Goal: Task Accomplishment & Management: Use online tool/utility

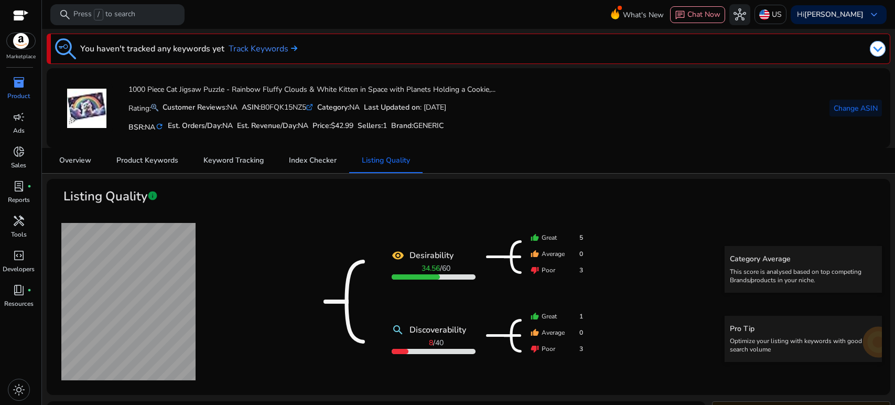
click at [17, 84] on span "inventory_2" at bounding box center [19, 82] width 13 height 13
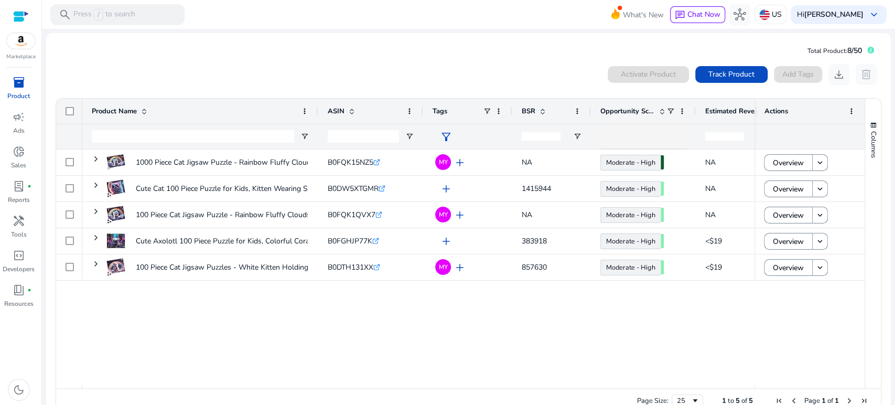
click at [391, 70] on div "0 products selected Activate Product Track Product Add Tags download delete" at bounding box center [468, 74] width 827 height 21
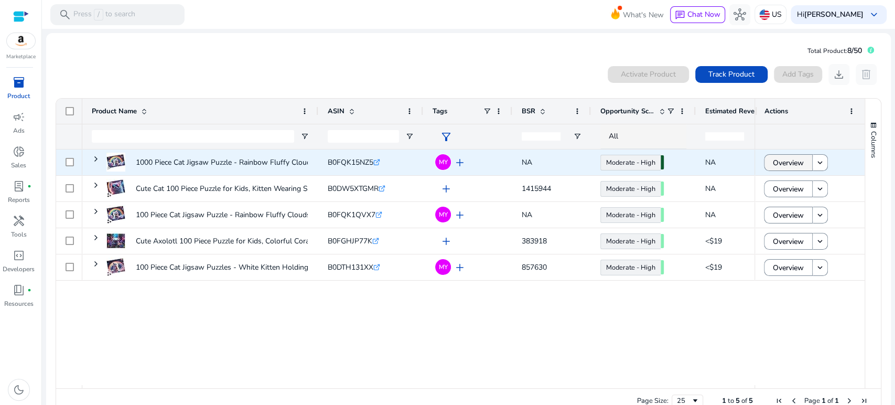
click at [787, 160] on span "Overview" at bounding box center [788, 163] width 31 height 22
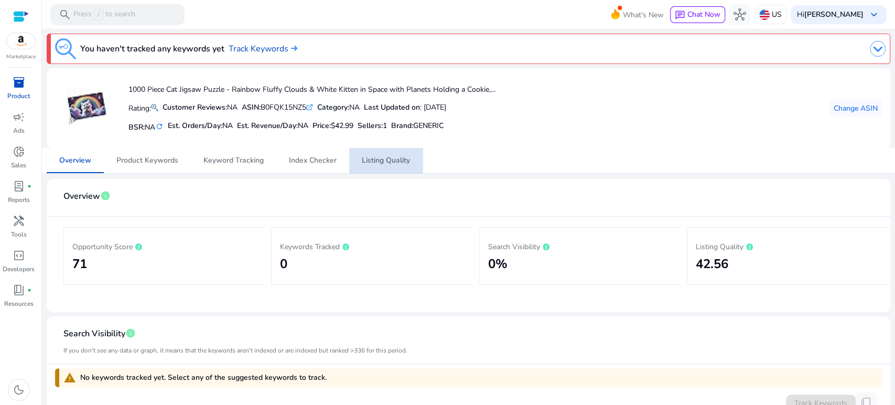
click at [383, 158] on span "Listing Quality" at bounding box center [386, 160] width 48 height 7
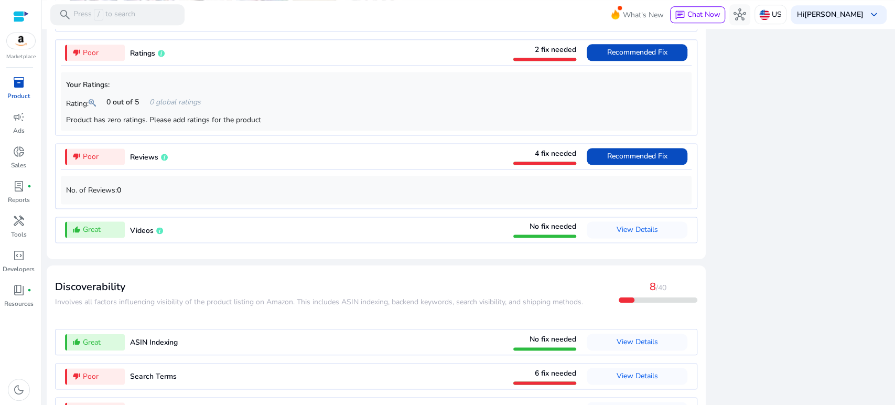
scroll to position [1020, 0]
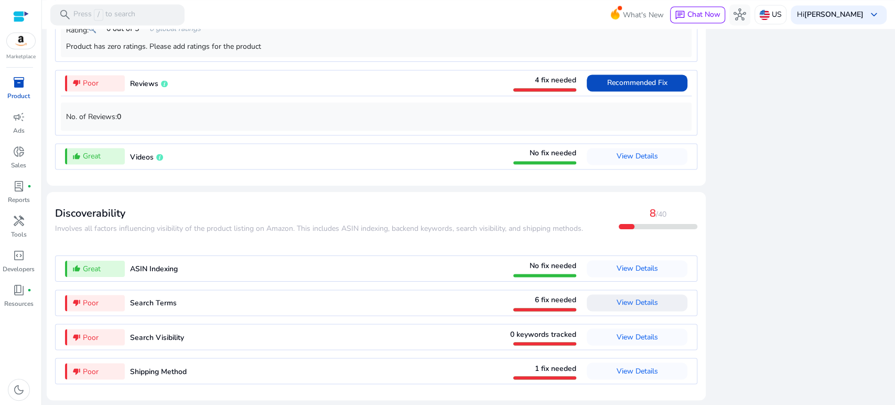
click at [649, 297] on span "View Details" at bounding box center [637, 302] width 41 height 17
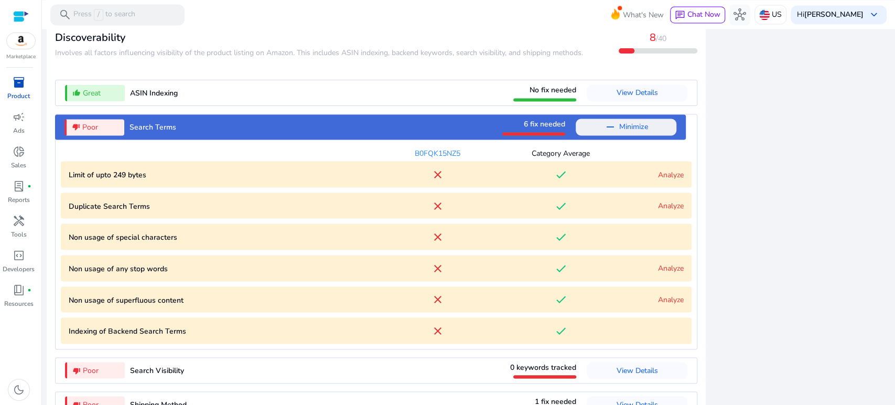
scroll to position [1229, 0]
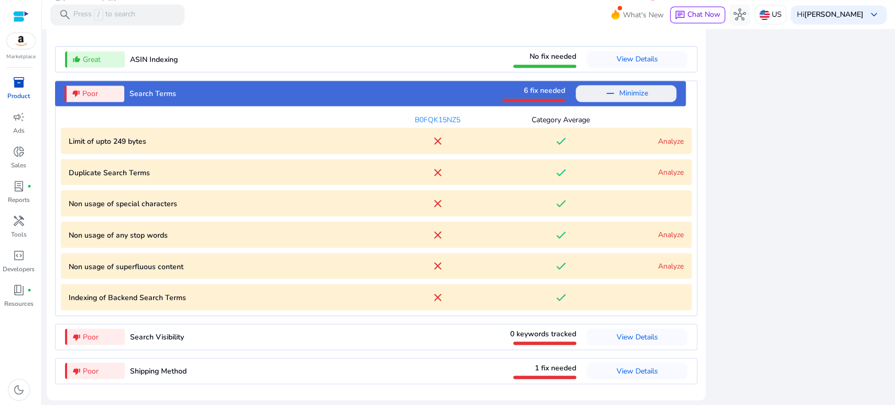
click at [670, 142] on link "Analyze" at bounding box center [671, 141] width 26 height 10
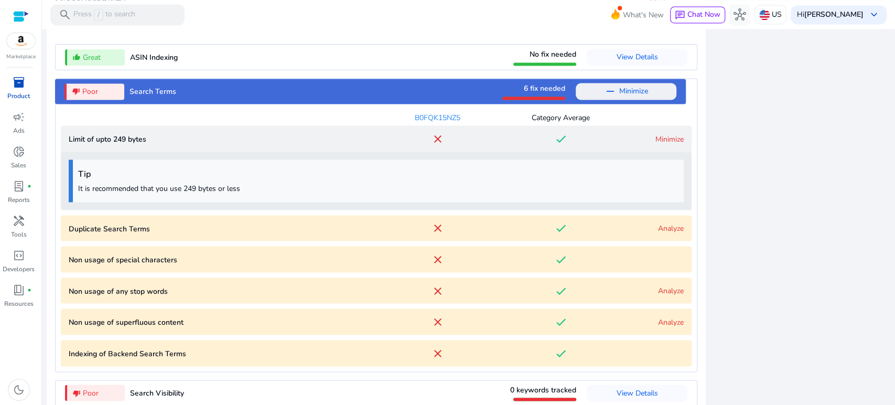
scroll to position [1287, 0]
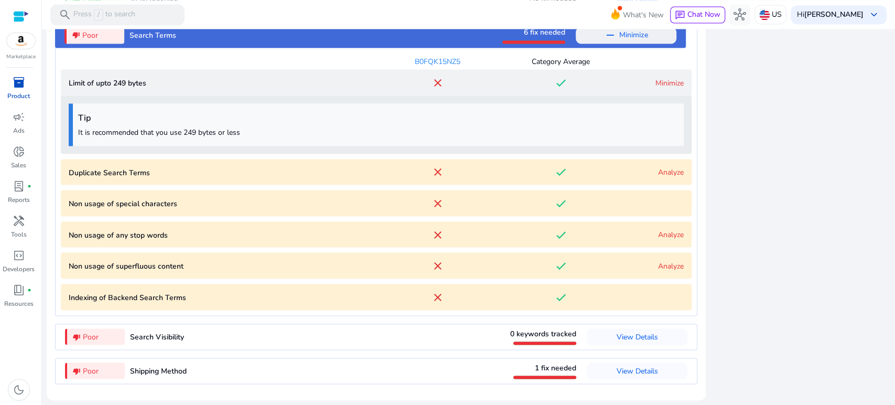
click at [666, 139] on div "Tip It is recommended that you use 249 bytes or less" at bounding box center [376, 124] width 615 height 42
click at [656, 84] on link "Minimize" at bounding box center [670, 83] width 28 height 10
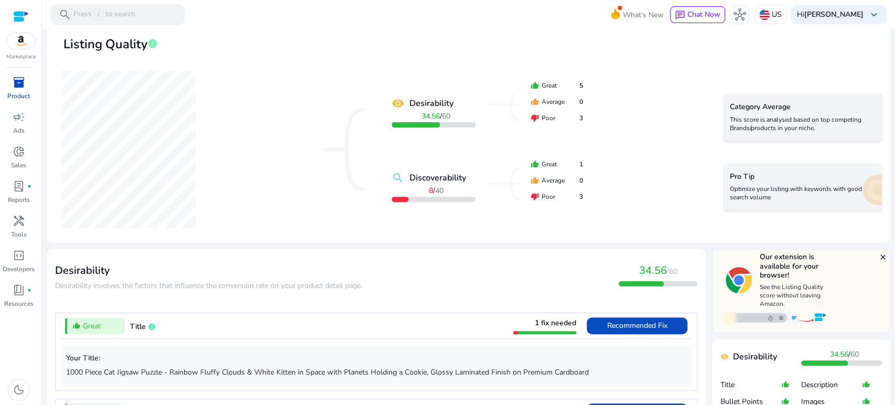
scroll to position [191, 0]
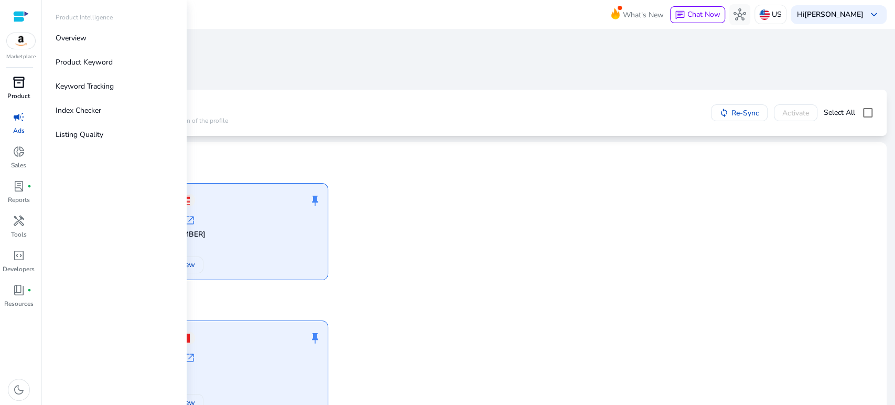
click at [8, 90] on link "inventory_2 Product" at bounding box center [18, 91] width 37 height 35
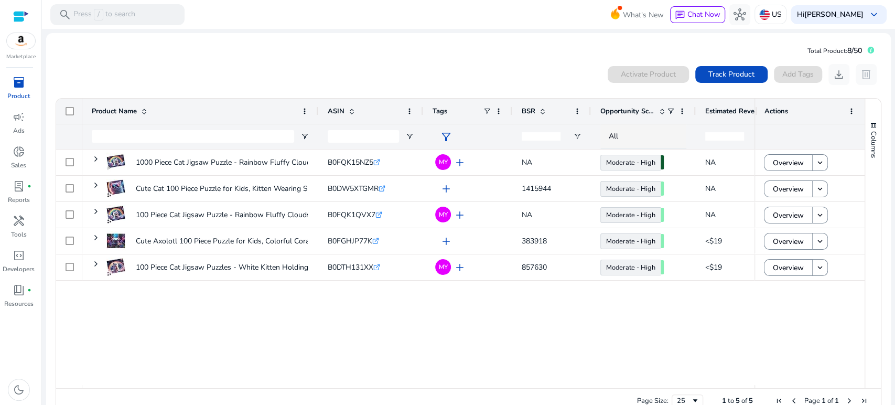
click at [518, 76] on div "0 products selected Activate Product Track Product Add Tags download delete" at bounding box center [468, 74] width 827 height 21
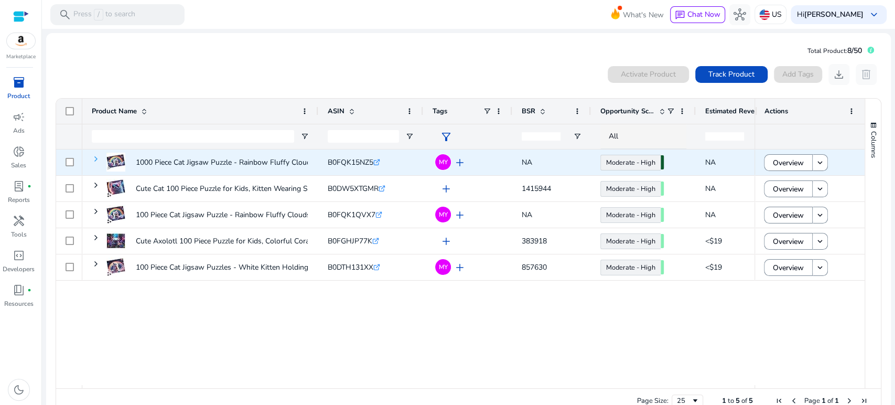
click at [93, 159] on span at bounding box center [96, 159] width 8 height 8
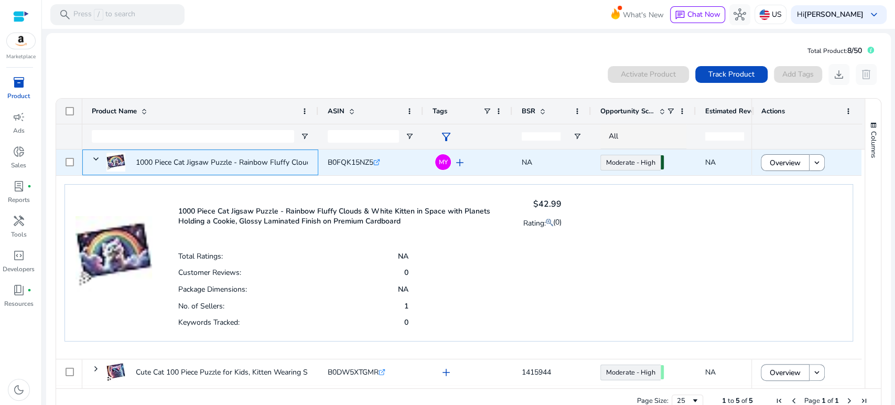
click at [93, 159] on span at bounding box center [96, 159] width 8 height 8
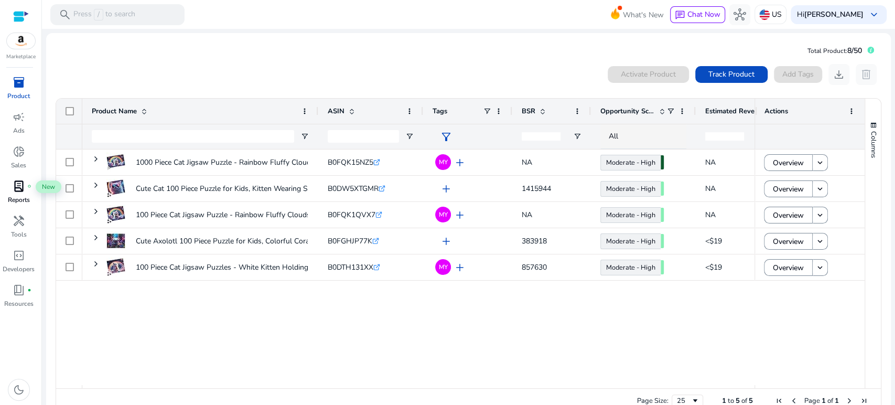
click at [21, 184] on span "lab_profile" at bounding box center [19, 186] width 13 height 13
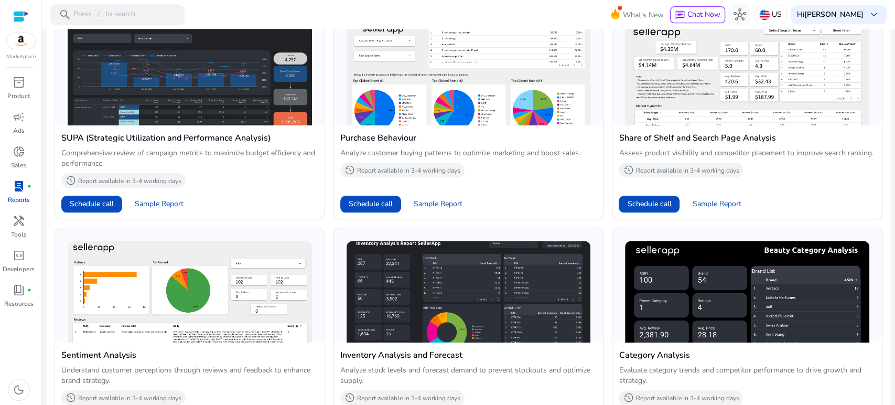
scroll to position [682, 0]
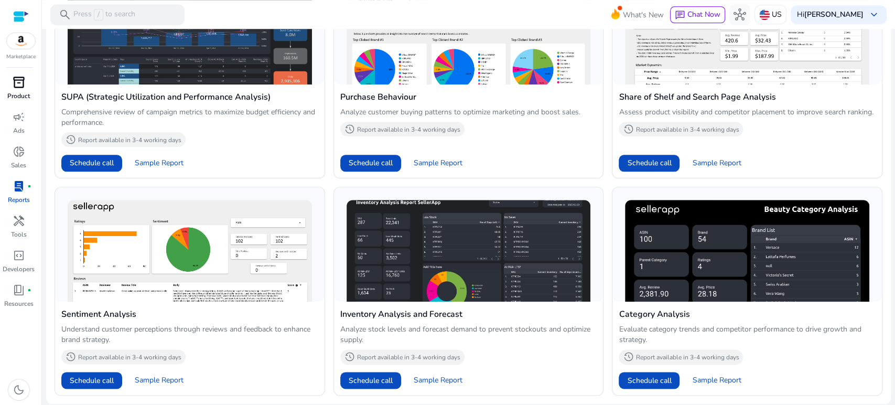
click at [13, 85] on span "inventory_2" at bounding box center [19, 82] width 13 height 13
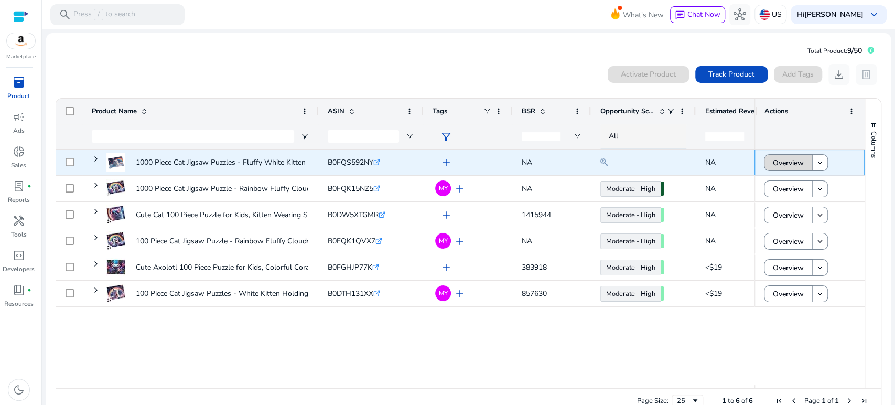
click at [789, 160] on span "Overview" at bounding box center [788, 163] width 31 height 22
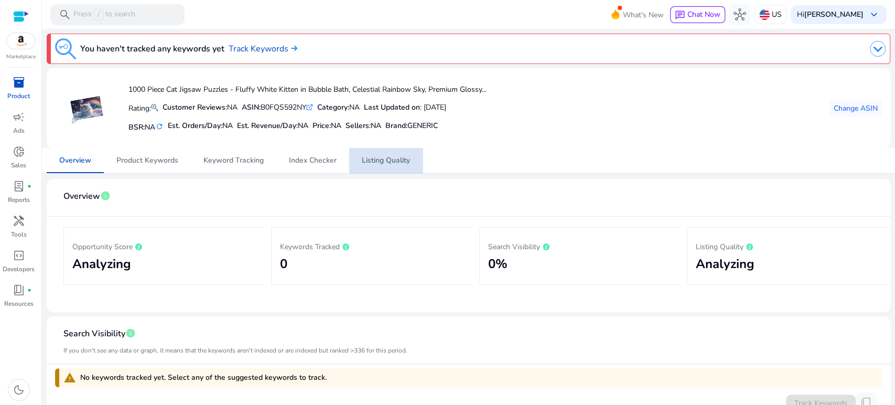
click at [385, 164] on span "Listing Quality" at bounding box center [386, 160] width 48 height 7
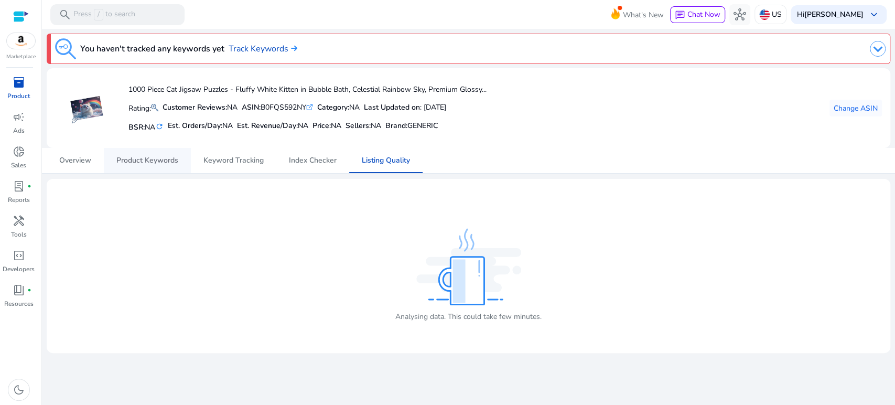
click at [141, 157] on span "Product Keywords" at bounding box center [147, 160] width 62 height 7
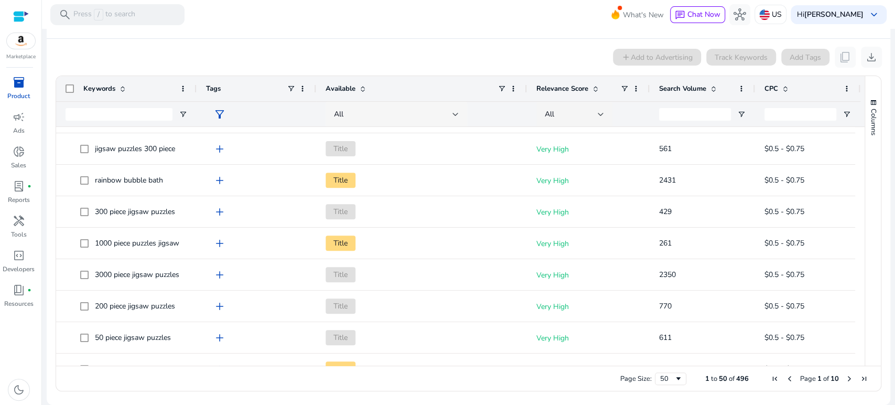
click at [448, 112] on div "All" at bounding box center [393, 115] width 119 height 12
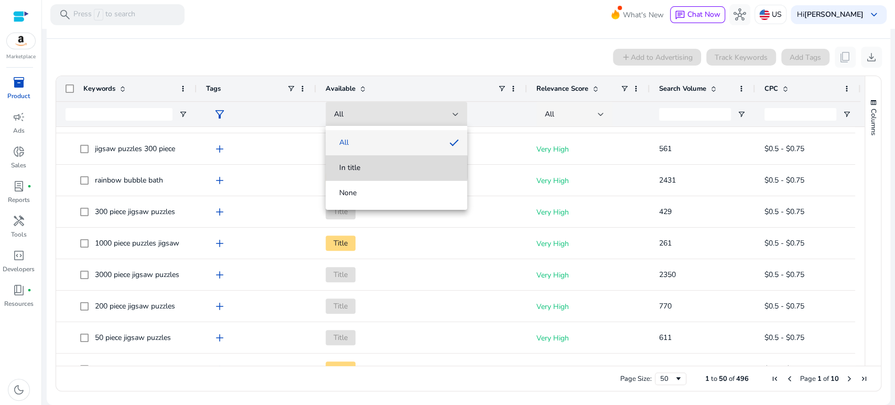
click at [375, 167] on span "In title" at bounding box center [396, 168] width 125 height 10
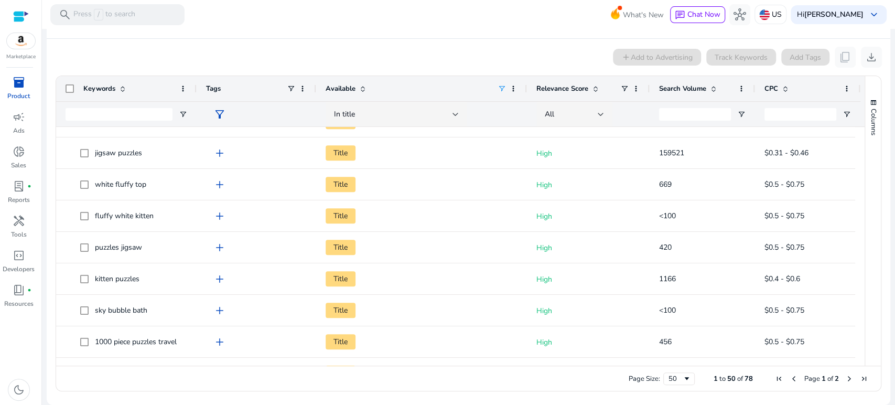
click at [682, 89] on span "Search Volume" at bounding box center [682, 88] width 47 height 9
click at [683, 89] on span "Search Volume" at bounding box center [682, 88] width 47 height 9
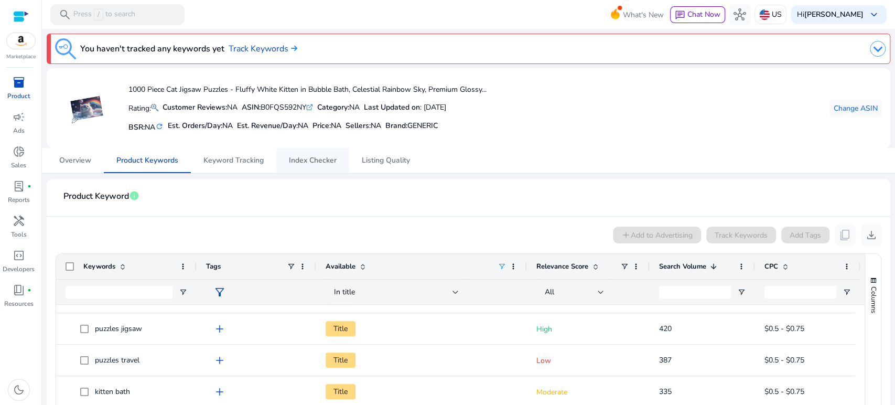
click at [299, 158] on span "Index Checker" at bounding box center [313, 160] width 48 height 7
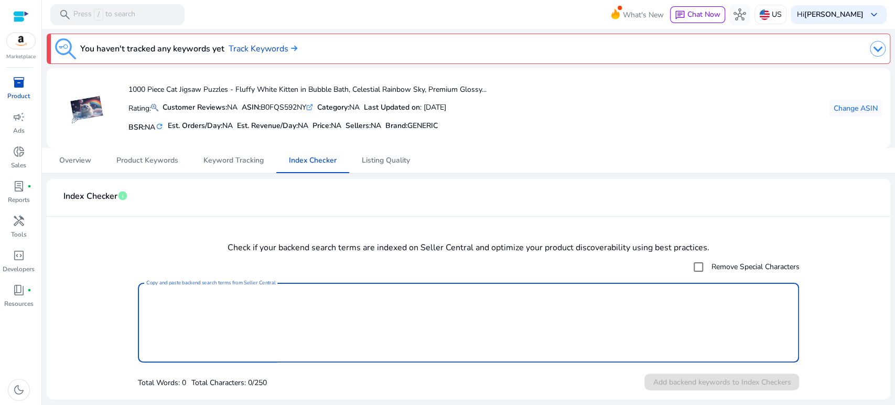
click at [240, 292] on textarea "Copy and paste backend search terms from Seller Central" at bounding box center [468, 322] width 645 height 69
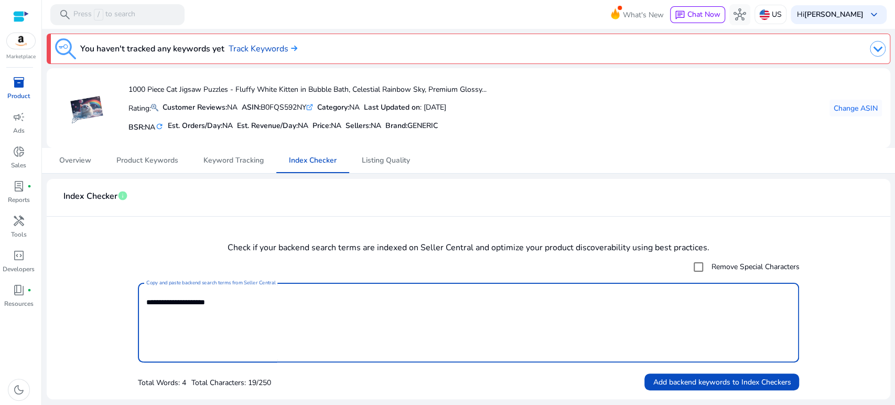
type textarea "**********"
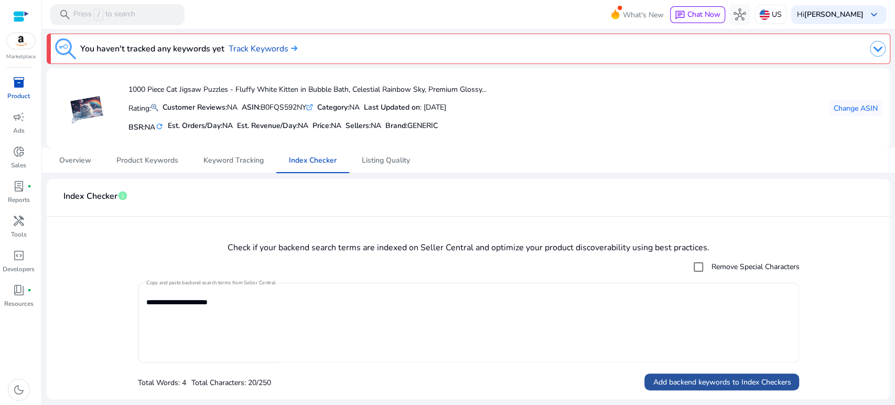
click at [667, 377] on span "Add backend keywords to Index Checkers" at bounding box center [722, 382] width 138 height 11
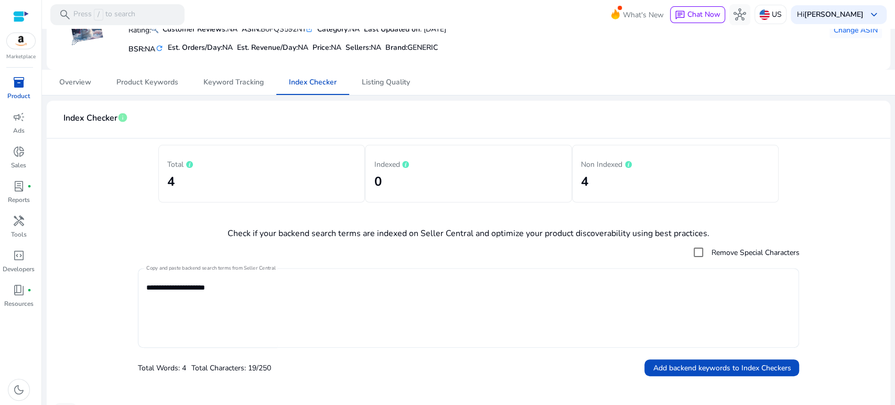
scroll to position [233, 0]
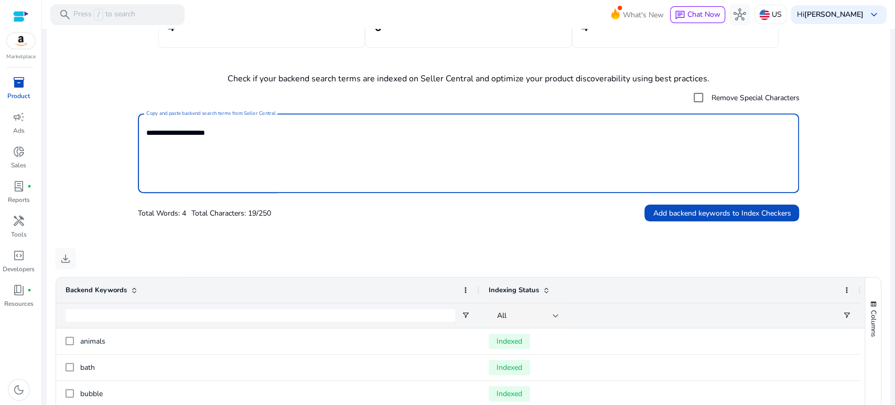
drag, startPoint x: 251, startPoint y: 138, endPoint x: 120, endPoint y: 125, distance: 132.3
click at [120, 125] on form "**********" at bounding box center [468, 154] width 827 height 135
type textarea "**********"
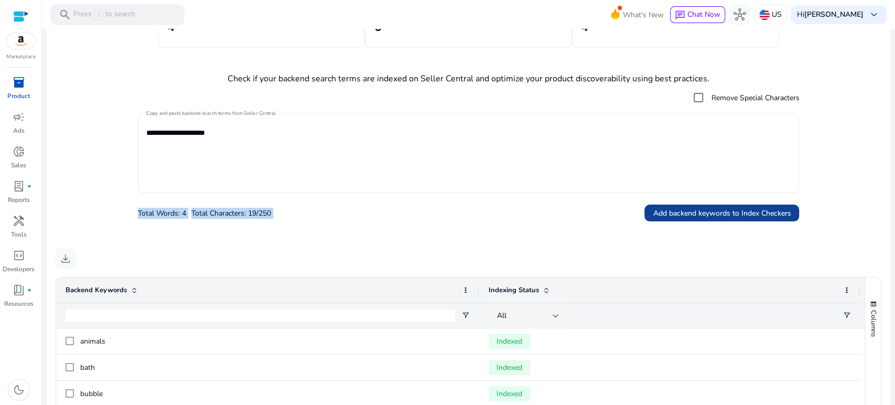
drag, startPoint x: 667, startPoint y: 199, endPoint x: 677, endPoint y: 204, distance: 10.8
click at [677, 204] on div "**********" at bounding box center [469, 154] width 662 height 135
click at [677, 204] on span at bounding box center [722, 212] width 155 height 25
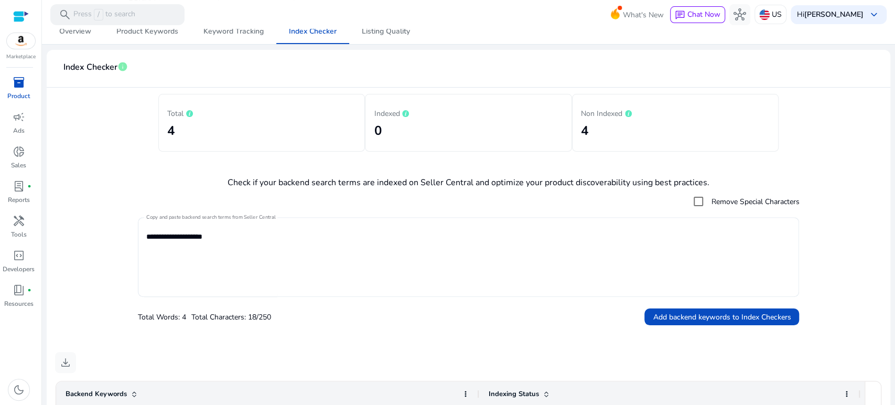
scroll to position [134, 0]
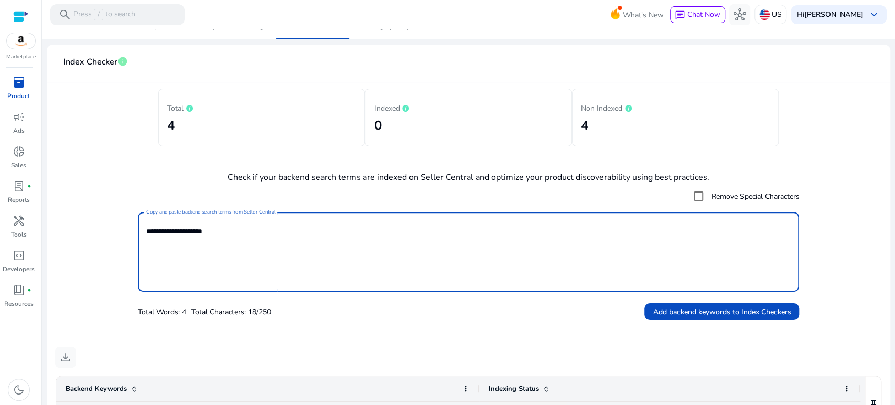
drag, startPoint x: 239, startPoint y: 231, endPoint x: 123, endPoint y: 230, distance: 116.4
click at [123, 230] on form "**********" at bounding box center [468, 253] width 827 height 135
type textarea "**********"
click at [776, 310] on span "Add backend keywords to Index Checkers" at bounding box center [722, 311] width 138 height 11
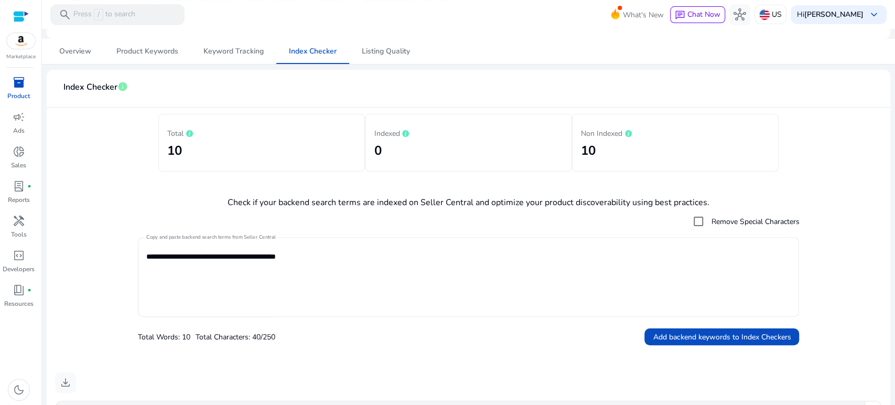
scroll to position [0, 0]
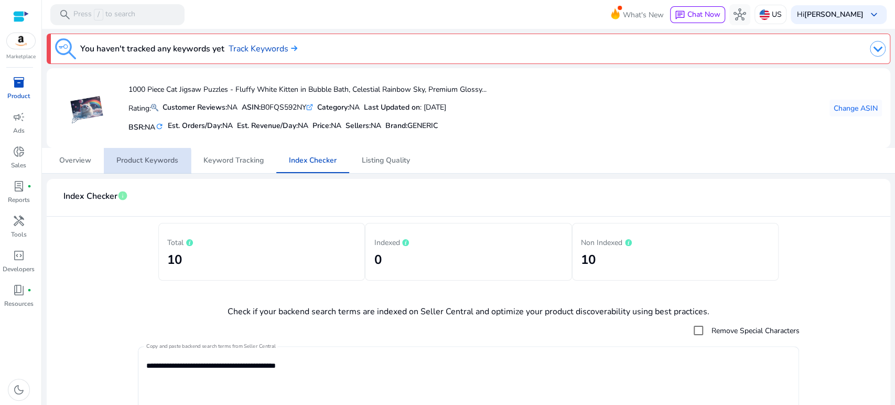
click at [145, 166] on span "Product Keywords" at bounding box center [147, 160] width 62 height 25
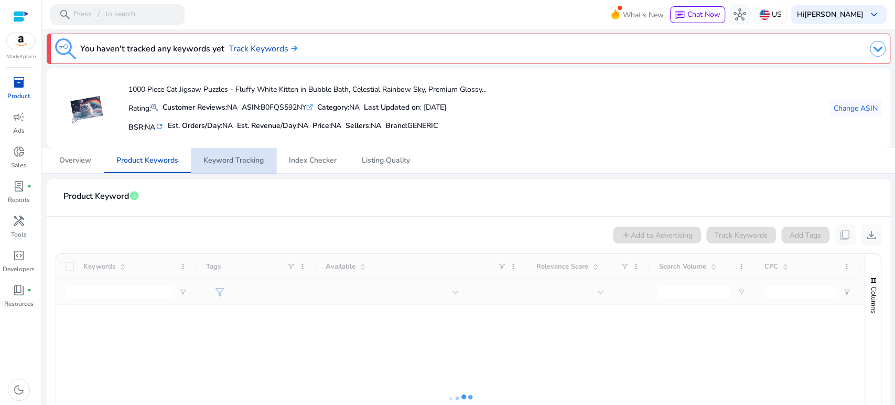
click at [239, 166] on span "Keyword Tracking" at bounding box center [233, 160] width 60 height 25
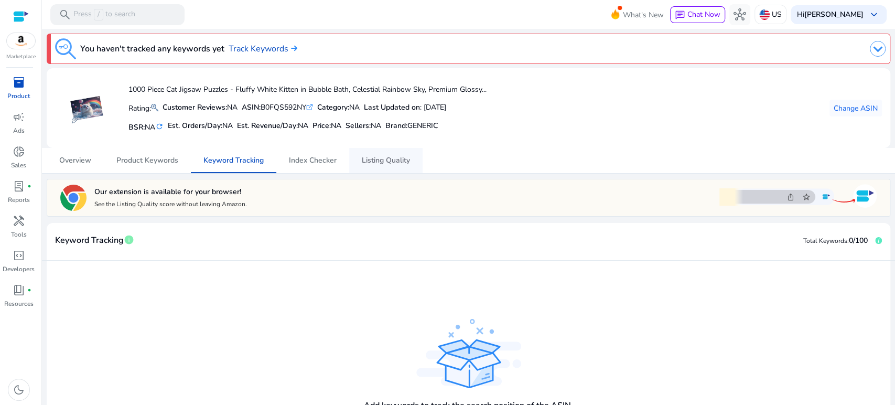
click at [388, 157] on span "Listing Quality" at bounding box center [386, 160] width 48 height 7
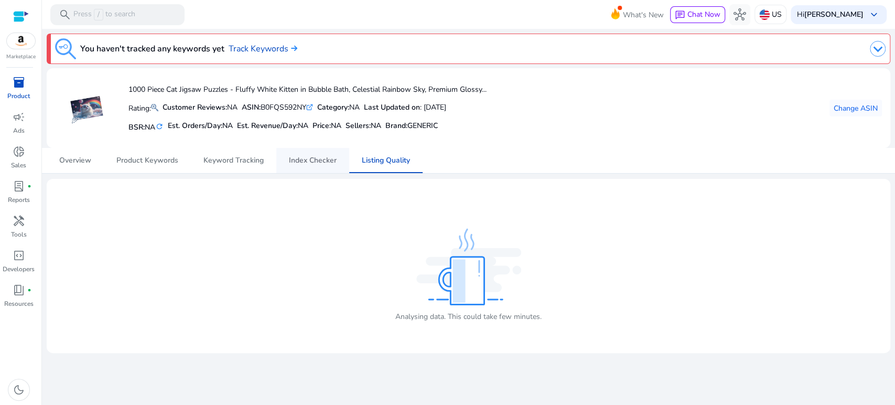
click at [315, 160] on span "Index Checker" at bounding box center [313, 160] width 48 height 7
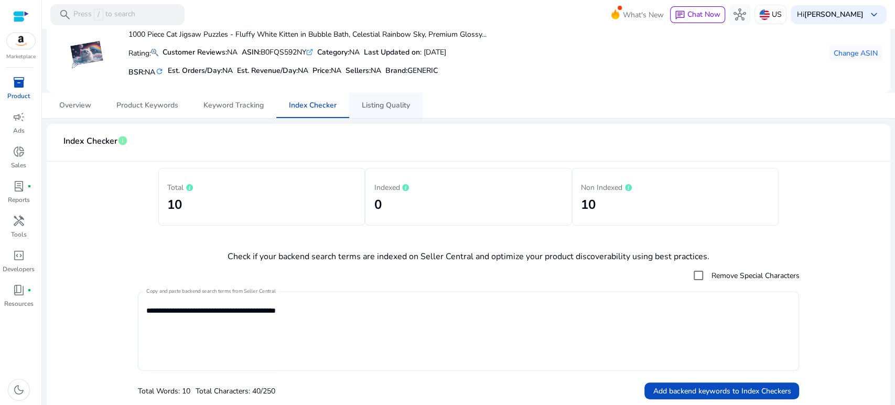
scroll to position [18, 0]
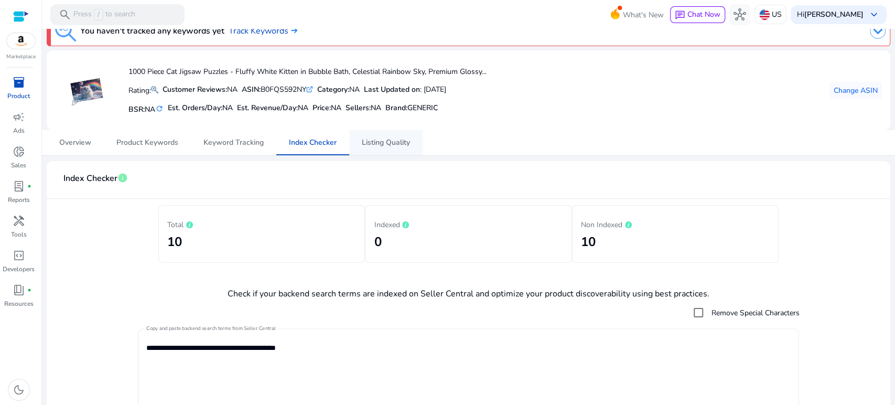
click at [391, 139] on span "Listing Quality" at bounding box center [386, 142] width 48 height 7
